Goal: Information Seeking & Learning: Learn about a topic

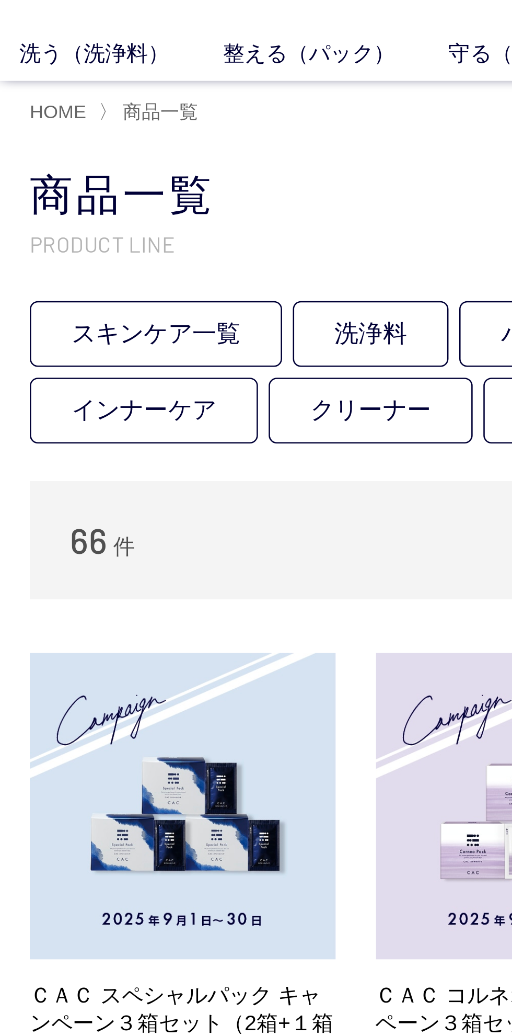
scroll to position [25, 0]
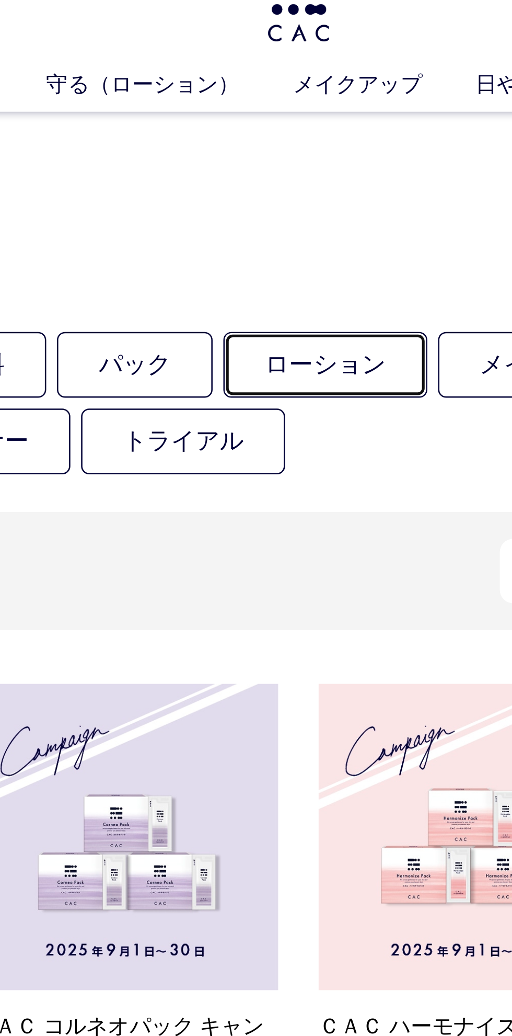
click at [310, 142] on link "ローション" at bounding box center [287, 142] width 79 height 26
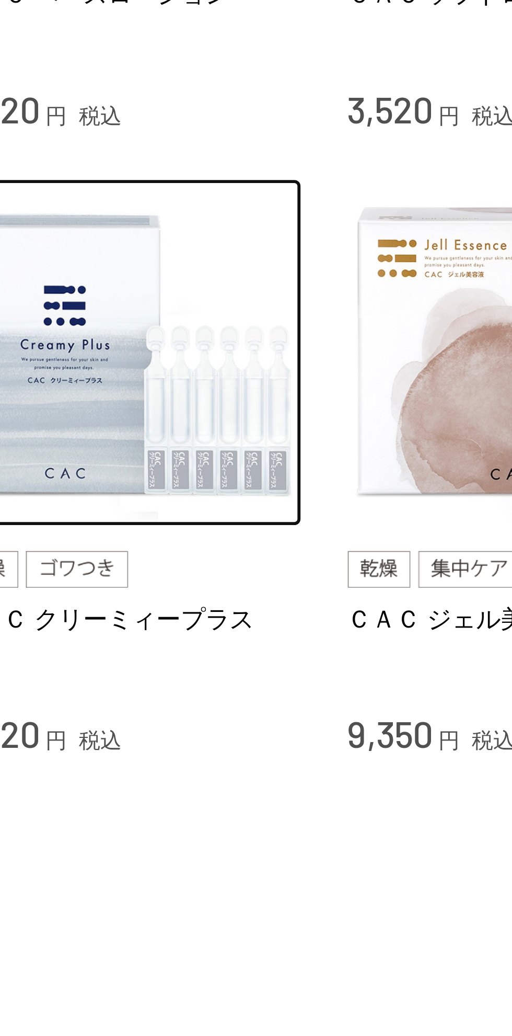
click at [319, 627] on img at bounding box center [344, 599] width 119 height 119
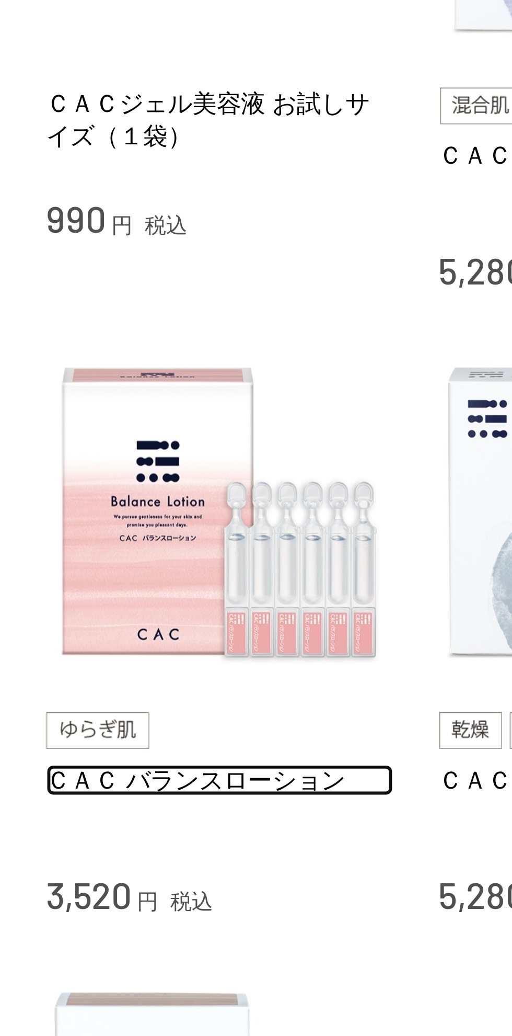
click at [102, 692] on link "ＣＡＣ バランスローション" at bounding box center [75, 690] width 119 height 11
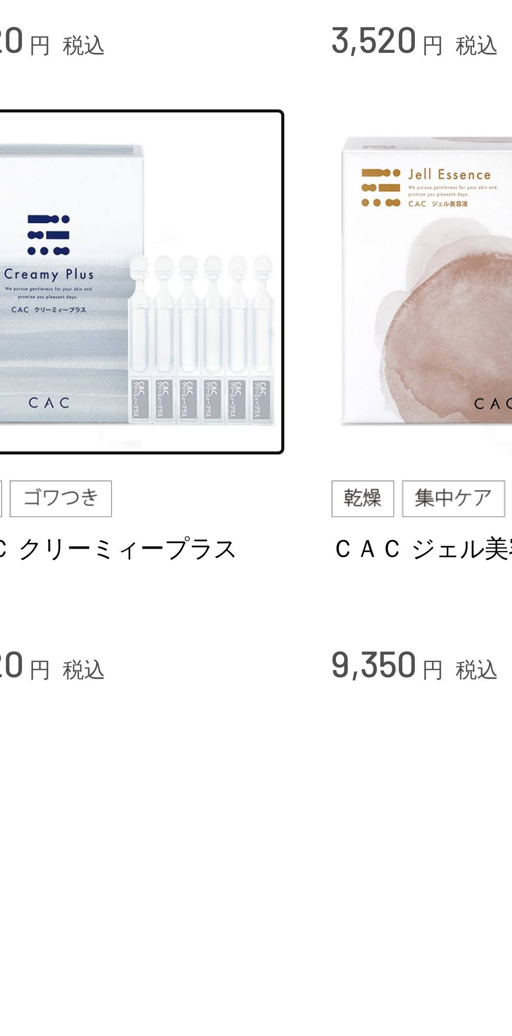
click at [337, 626] on img at bounding box center [344, 599] width 119 height 119
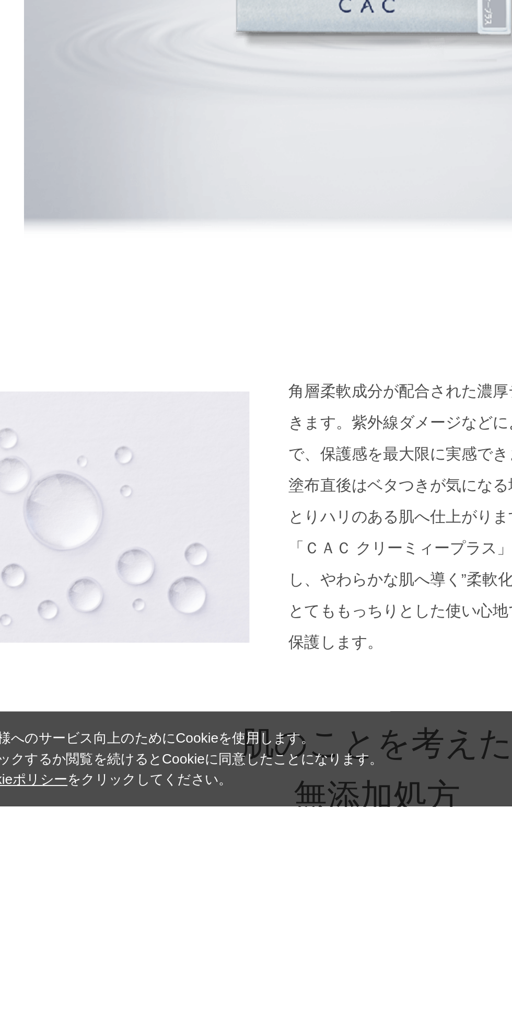
scroll to position [346, 0]
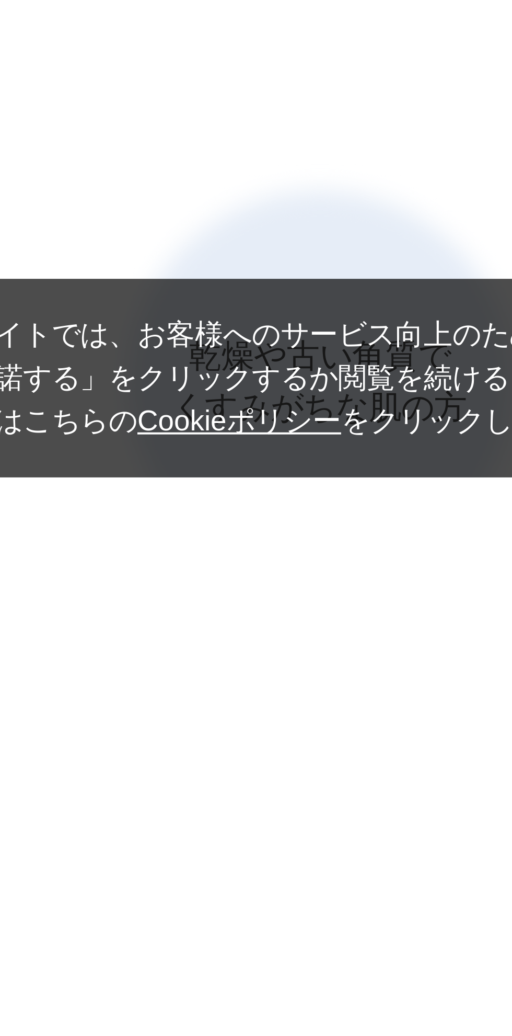
scroll to position [678, 0]
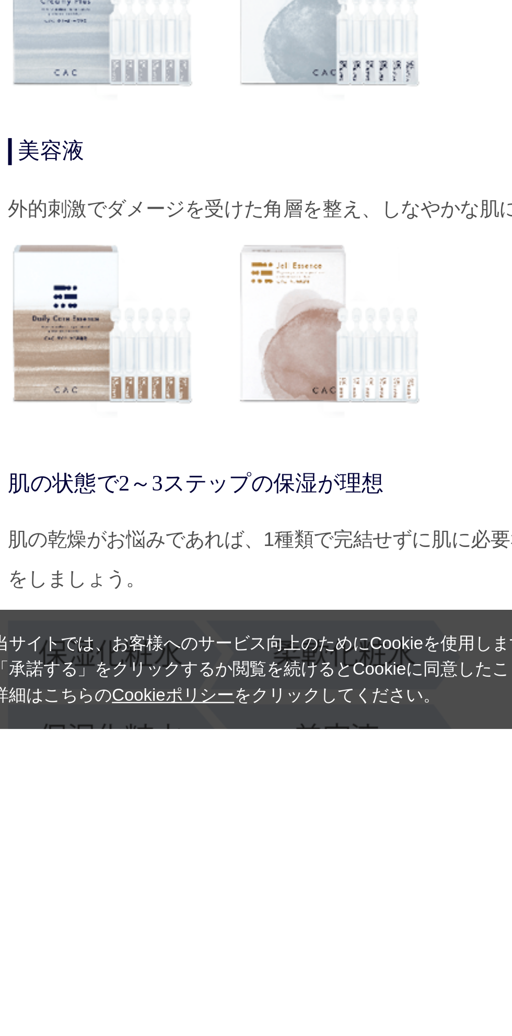
scroll to position [2791, 0]
